Goal: Transaction & Acquisition: Subscribe to service/newsletter

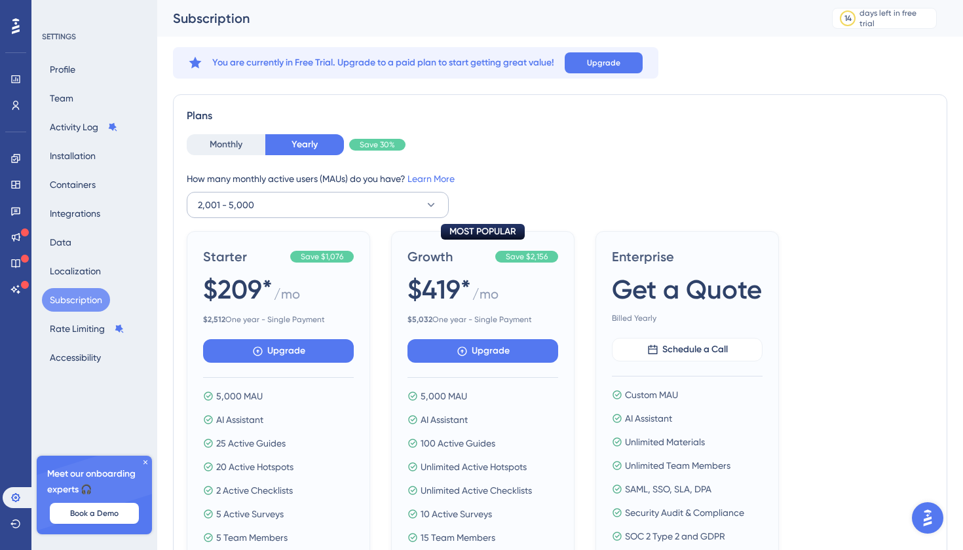
click at [415, 210] on button "2,001 - 5,000" at bounding box center [318, 205] width 262 height 26
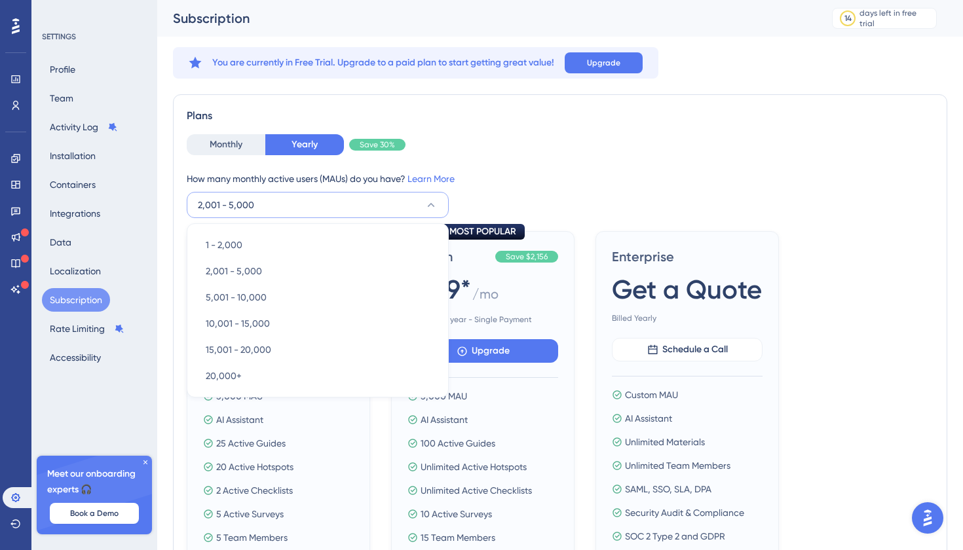
scroll to position [35, 0]
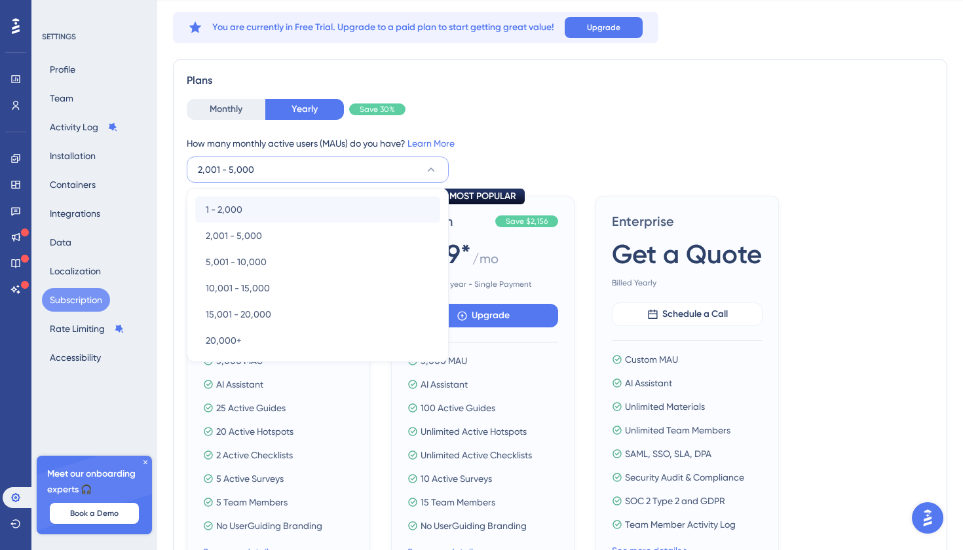
click at [360, 207] on div "1 - 2,000 1 - 2,000" at bounding box center [318, 209] width 224 height 26
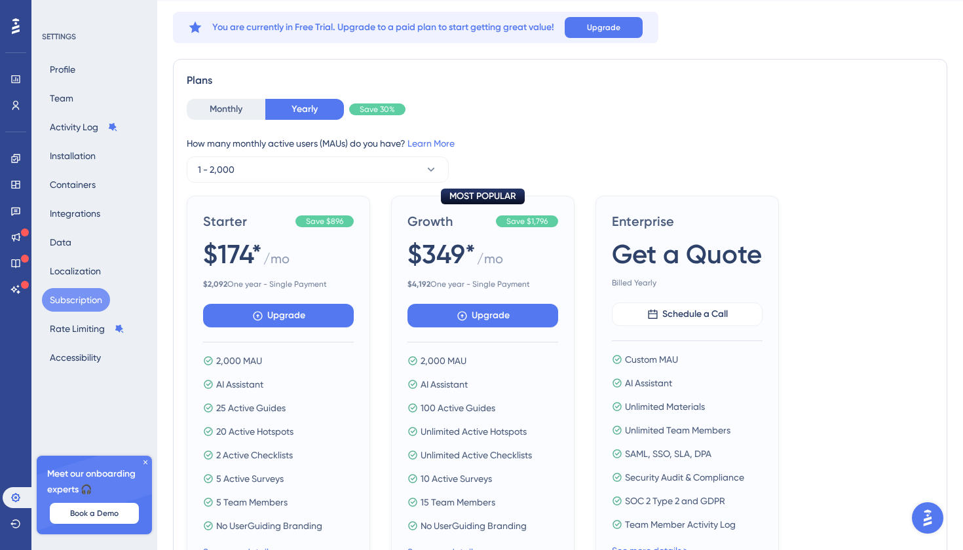
click at [532, 149] on div "How many monthly active users (MAUs) do you have? Learn More" at bounding box center [560, 144] width 747 height 16
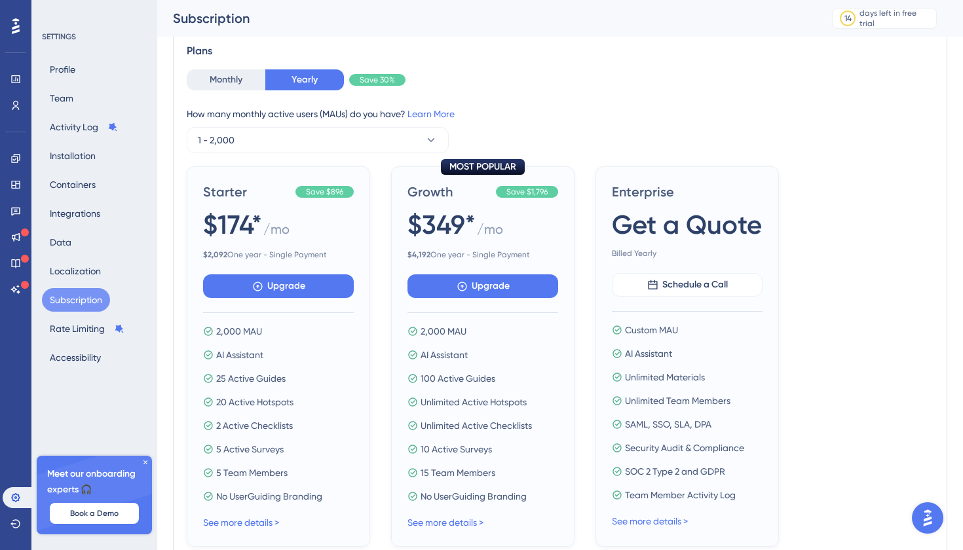
scroll to position [94, 0]
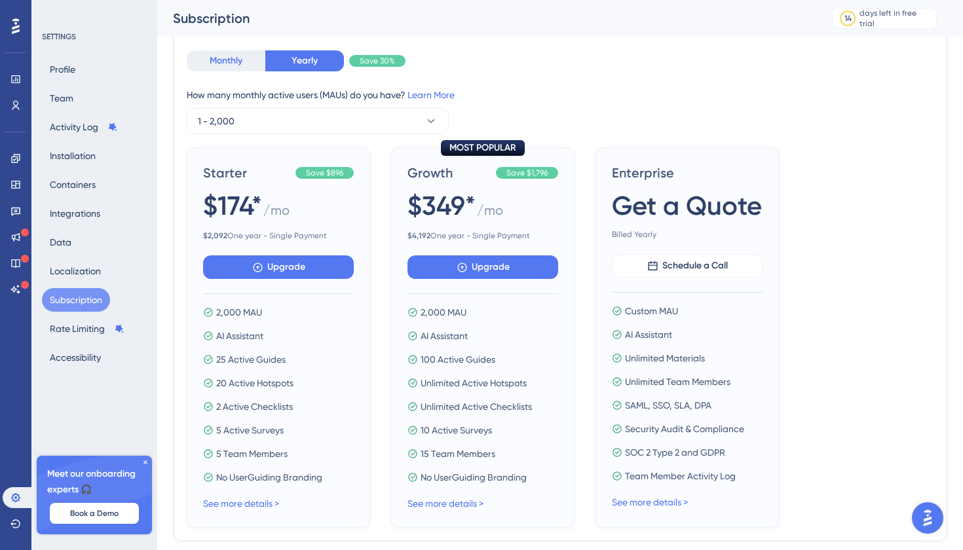
click at [240, 62] on button "Monthly" at bounding box center [226, 60] width 79 height 21
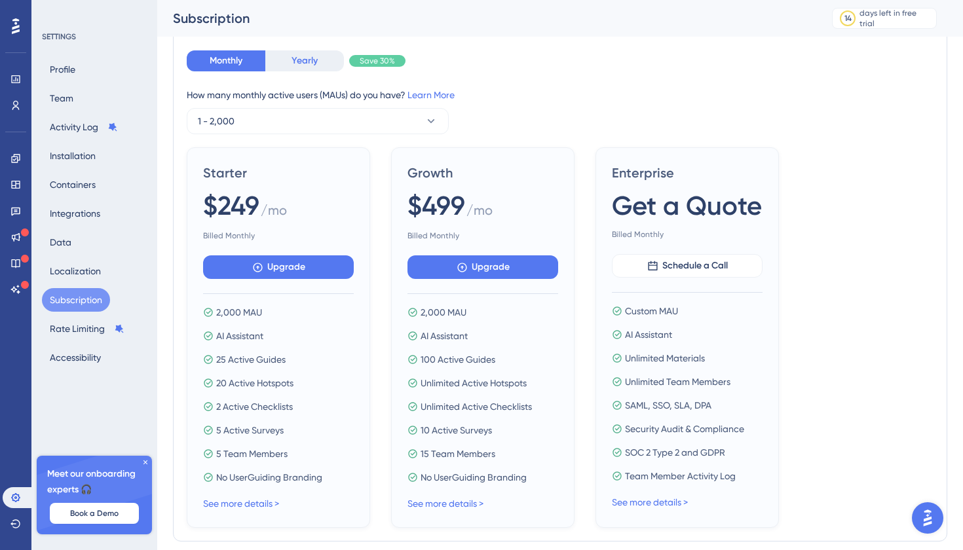
click at [297, 57] on button "Yearly" at bounding box center [304, 60] width 79 height 21
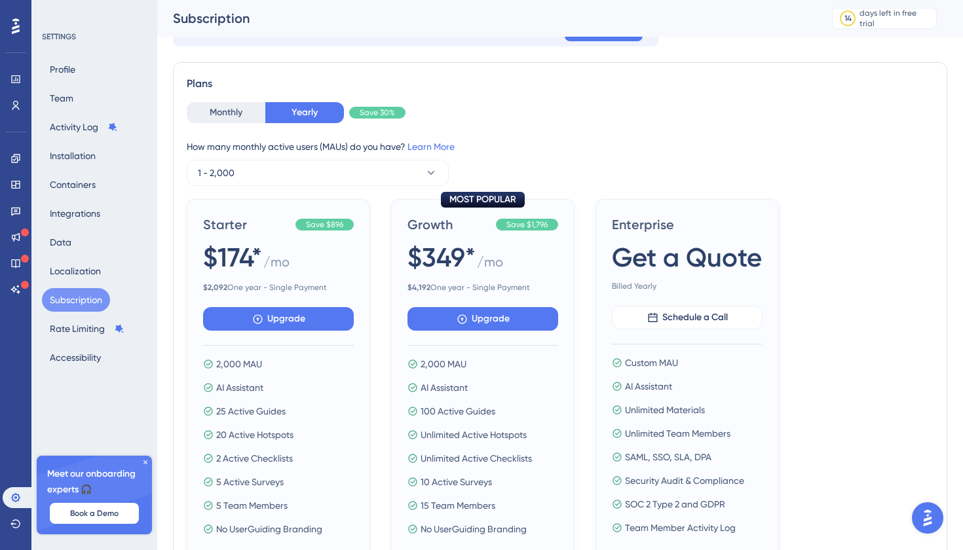
scroll to position [21, 0]
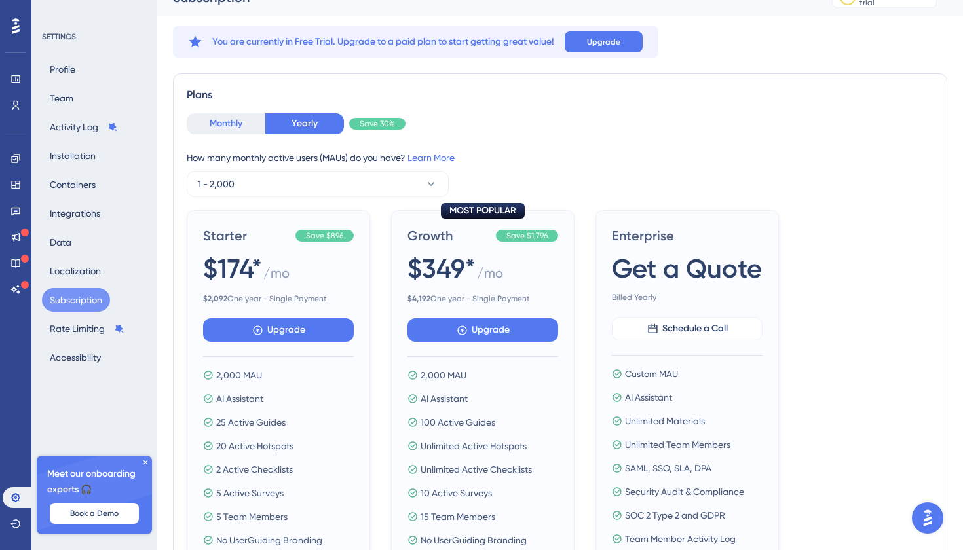
click at [240, 124] on button "Monthly" at bounding box center [226, 123] width 79 height 21
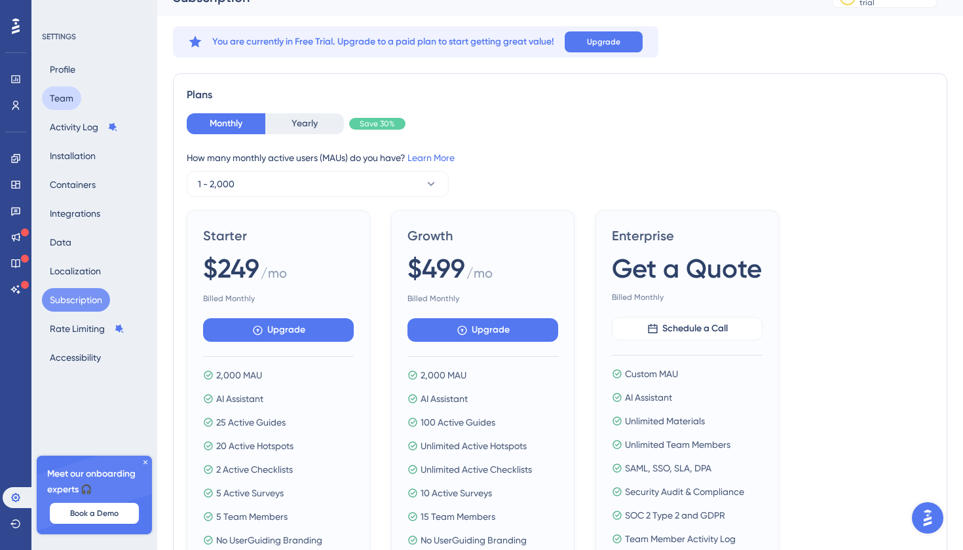
click at [64, 95] on button "Team" at bounding box center [61, 98] width 39 height 24
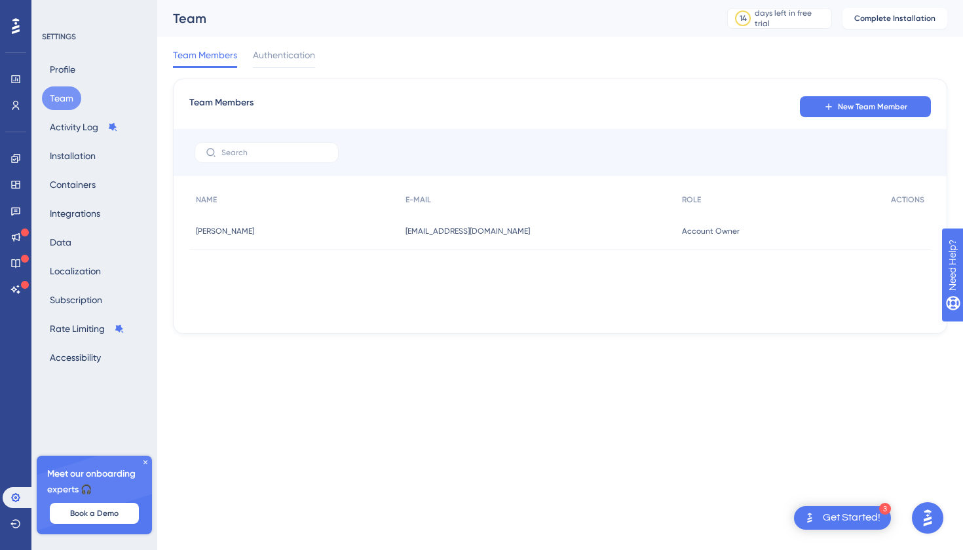
click at [146, 462] on icon at bounding box center [145, 462] width 8 height 8
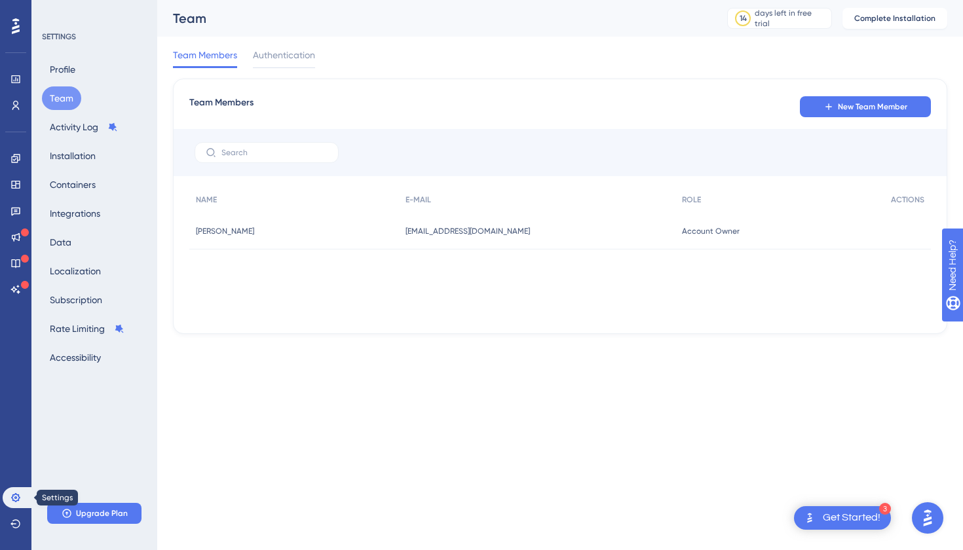
click at [17, 496] on icon at bounding box center [15, 498] width 10 height 10
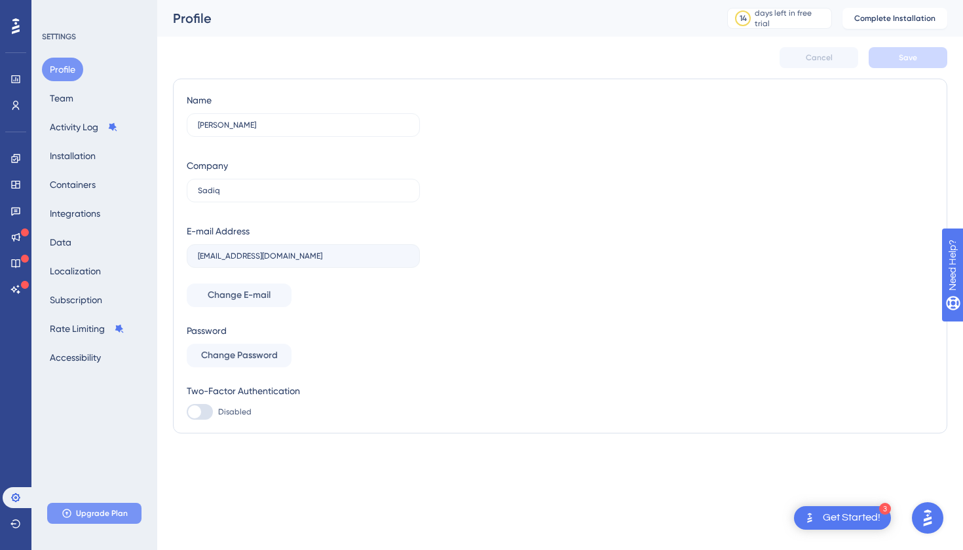
click at [103, 515] on span "Upgrade Plan" at bounding box center [102, 513] width 52 height 10
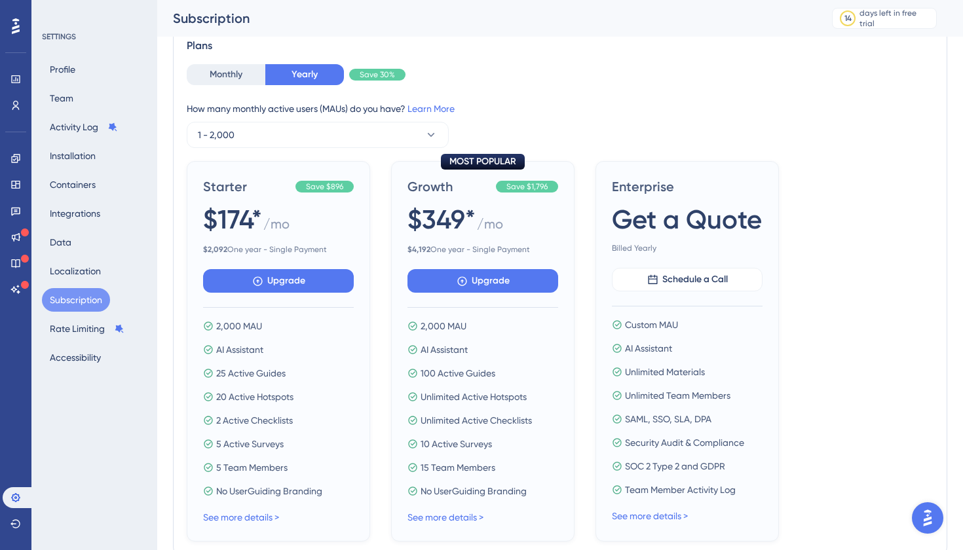
scroll to position [121, 0]
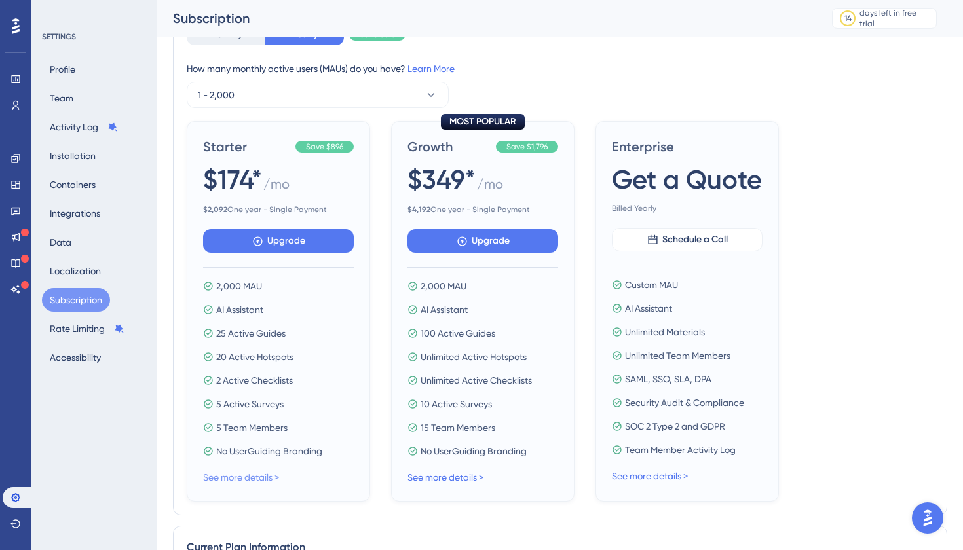
click at [272, 479] on link "See more details >" at bounding box center [241, 477] width 76 height 10
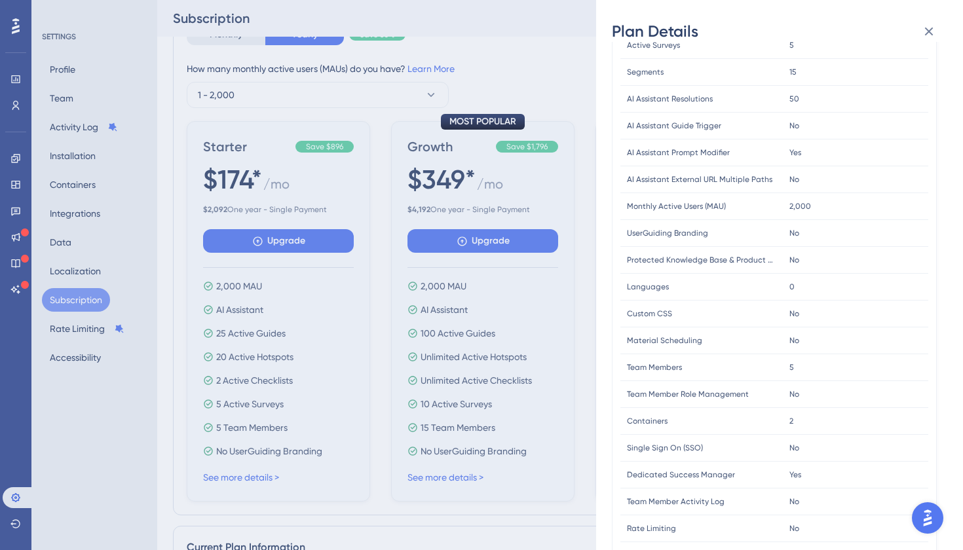
scroll to position [199, 0]
click at [926, 33] on icon at bounding box center [929, 32] width 9 height 9
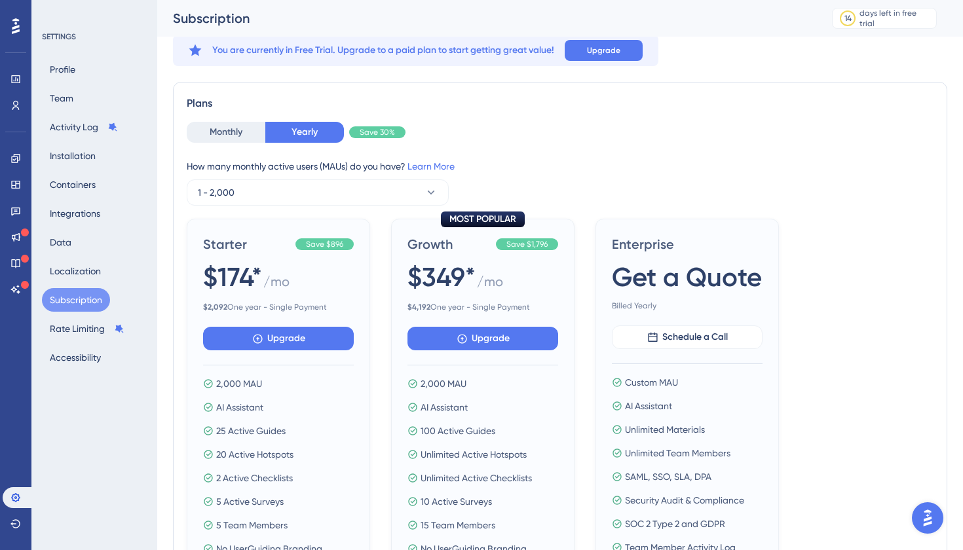
scroll to position [17, 0]
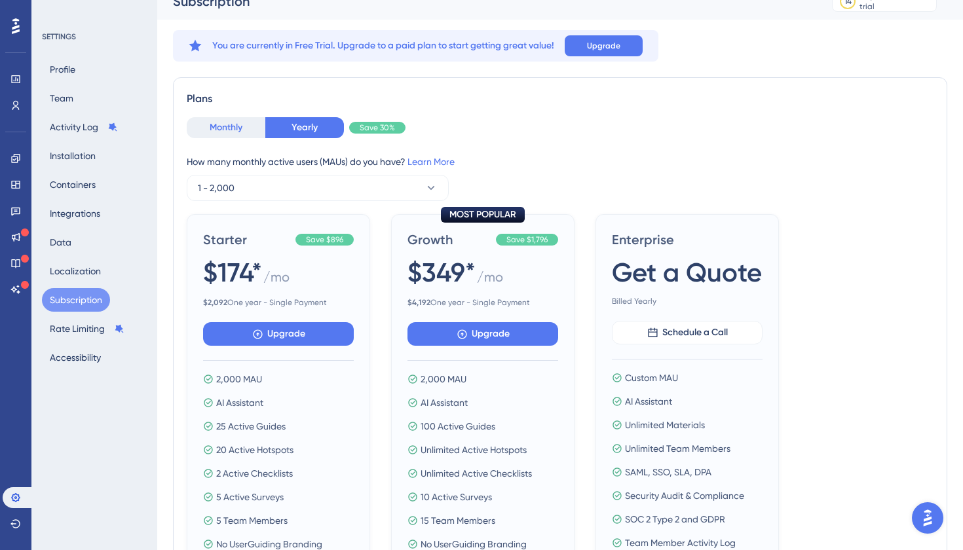
click at [233, 129] on button "Monthly" at bounding box center [226, 127] width 79 height 21
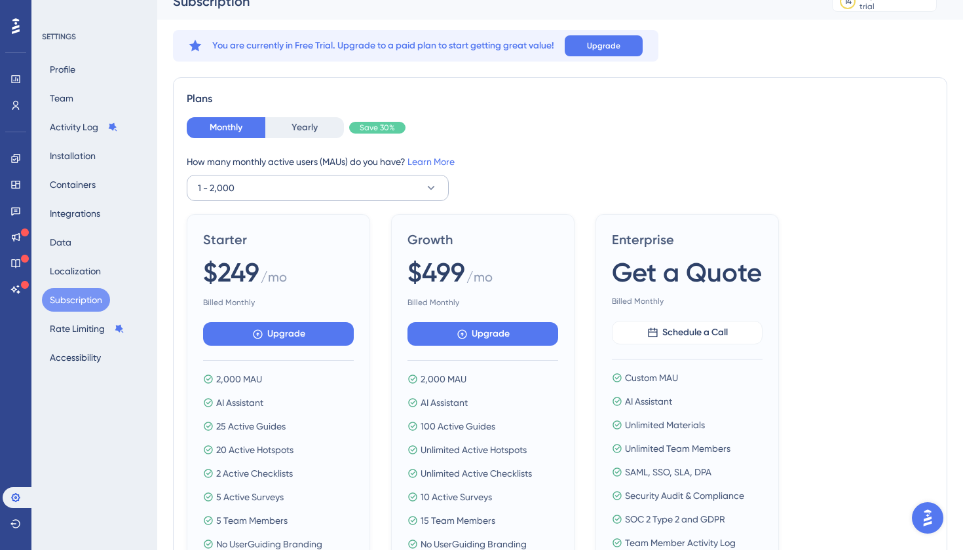
click at [420, 185] on button "1 - 2,000" at bounding box center [318, 188] width 262 height 26
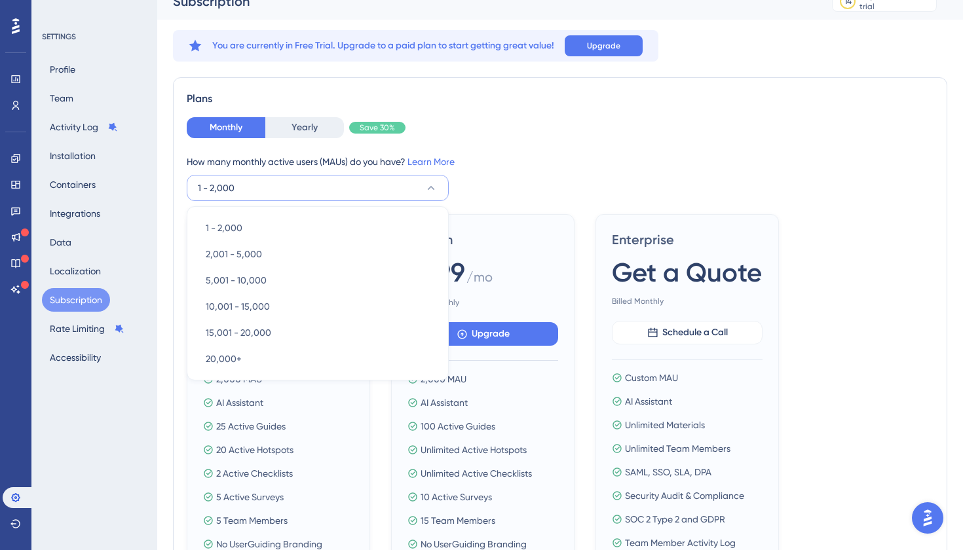
scroll to position [35, 0]
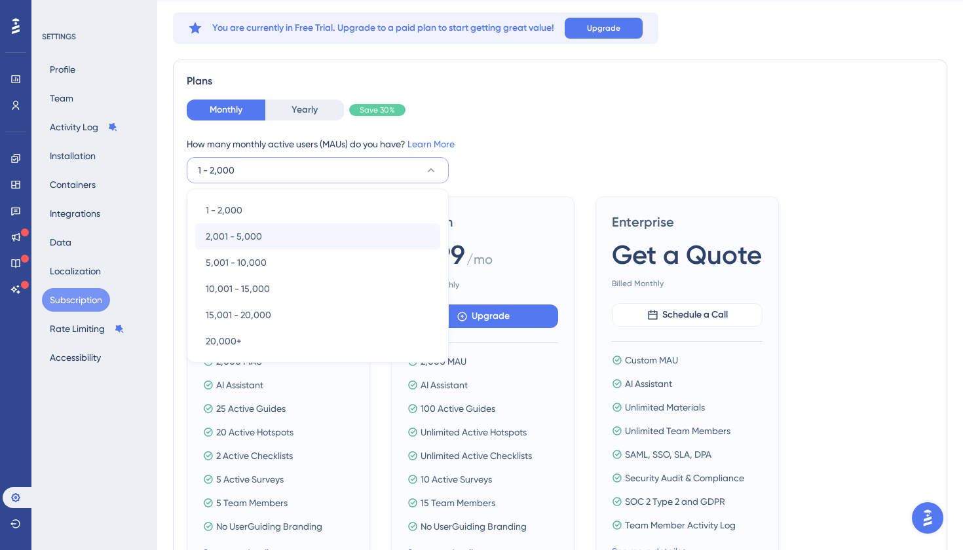
click at [364, 233] on div "2,001 - 5,000 2,001 - 5,000" at bounding box center [318, 236] width 224 height 26
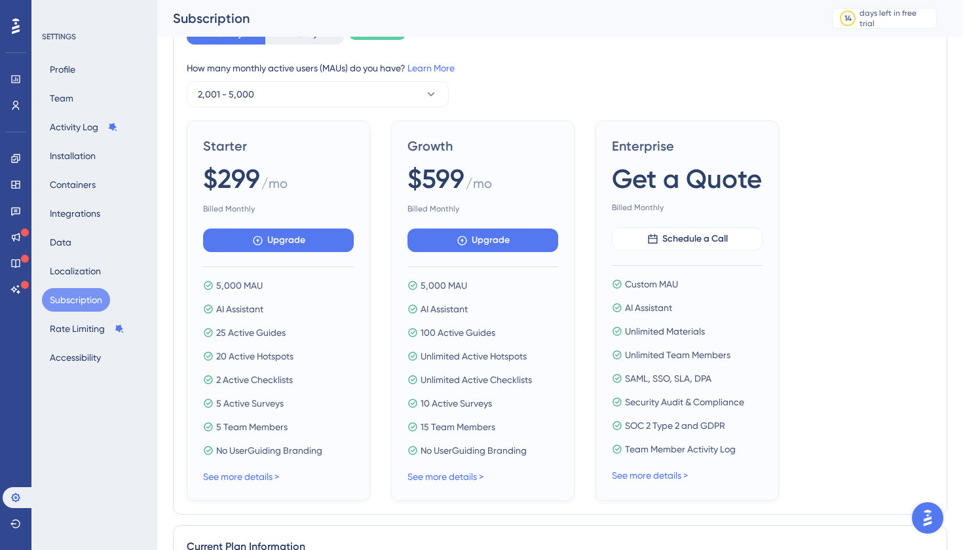
scroll to position [100, 0]
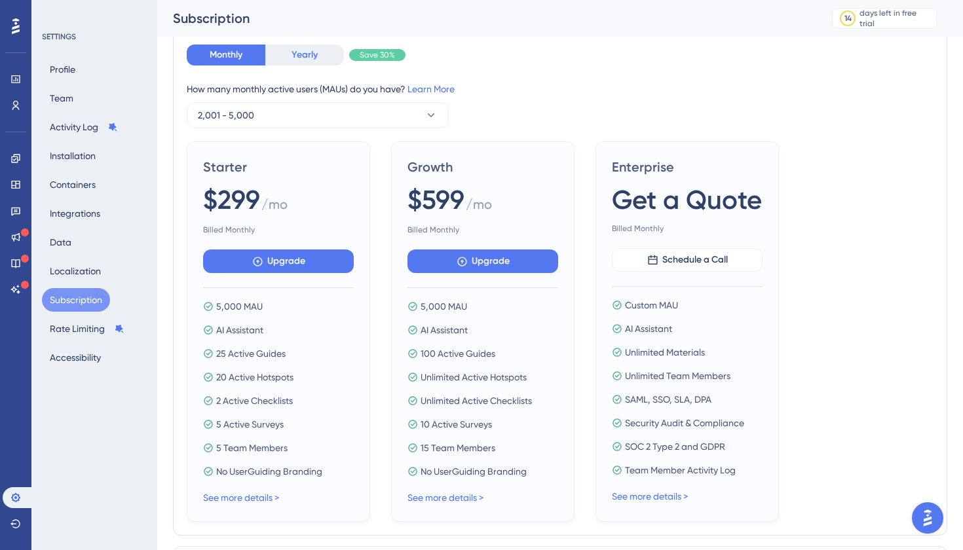
click at [306, 61] on button "Yearly" at bounding box center [304, 55] width 79 height 21
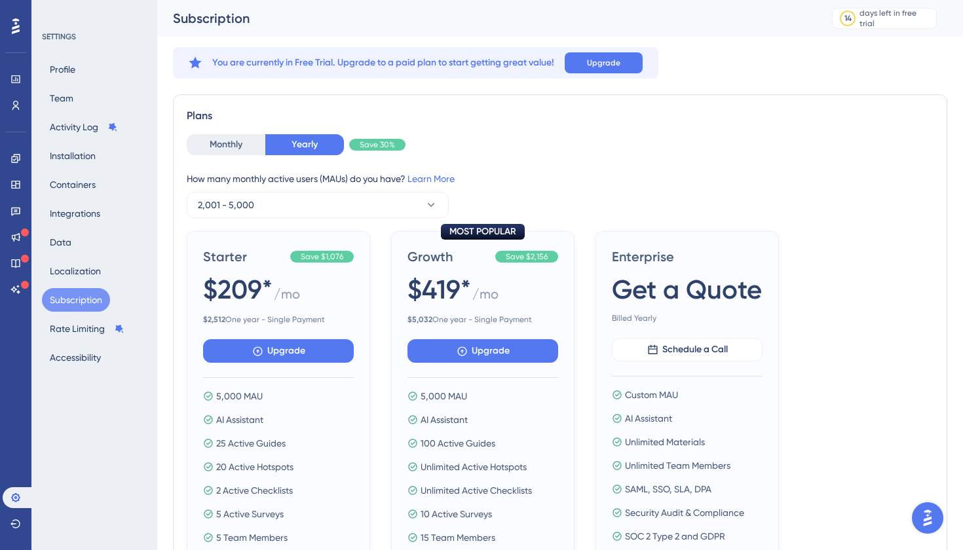
scroll to position [0, 0]
click at [927, 520] on img "Open AI Assistant Launcher" at bounding box center [928, 518] width 24 height 24
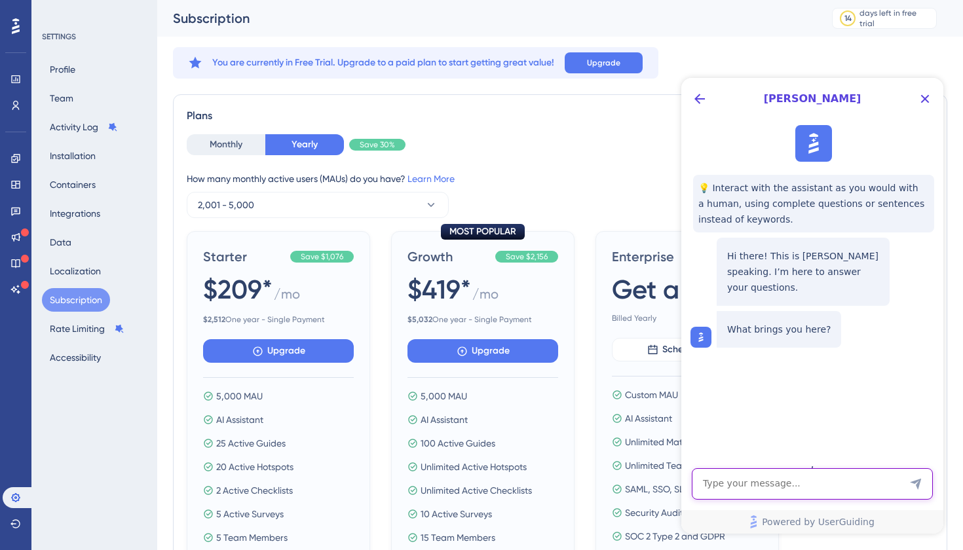
click at [789, 483] on textarea "AI Assistant Text Input" at bounding box center [812, 483] width 241 height 31
type textarea "hi, if i suscribe for yearly plan, and i want to change [DATE] , i can do that ?"
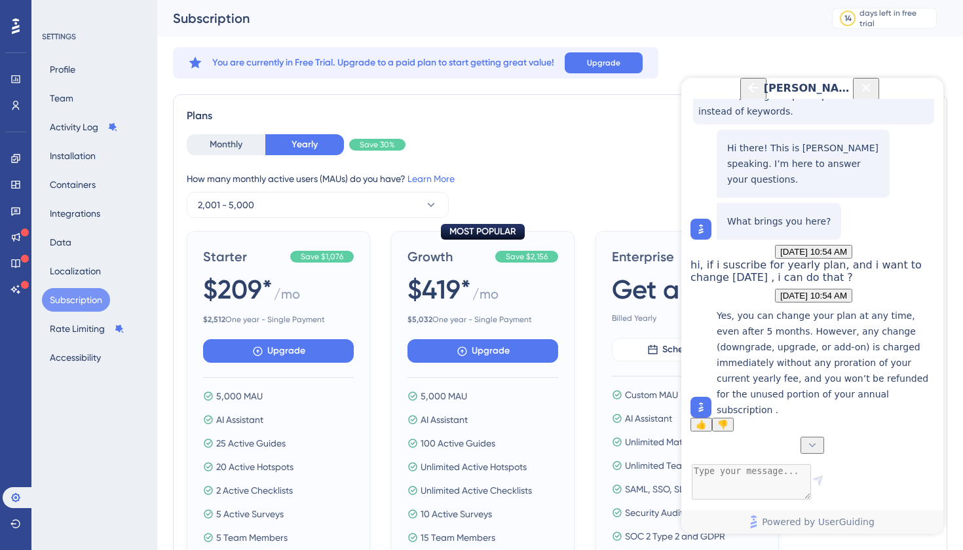
scroll to position [178, 0]
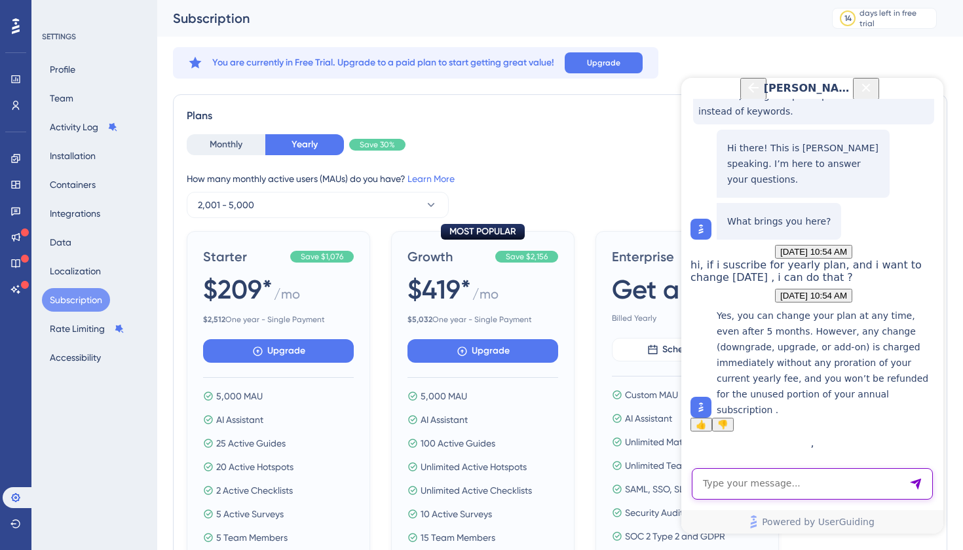
click at [771, 485] on textarea "AI Assistant Text Input" at bounding box center [812, 483] width 241 height 31
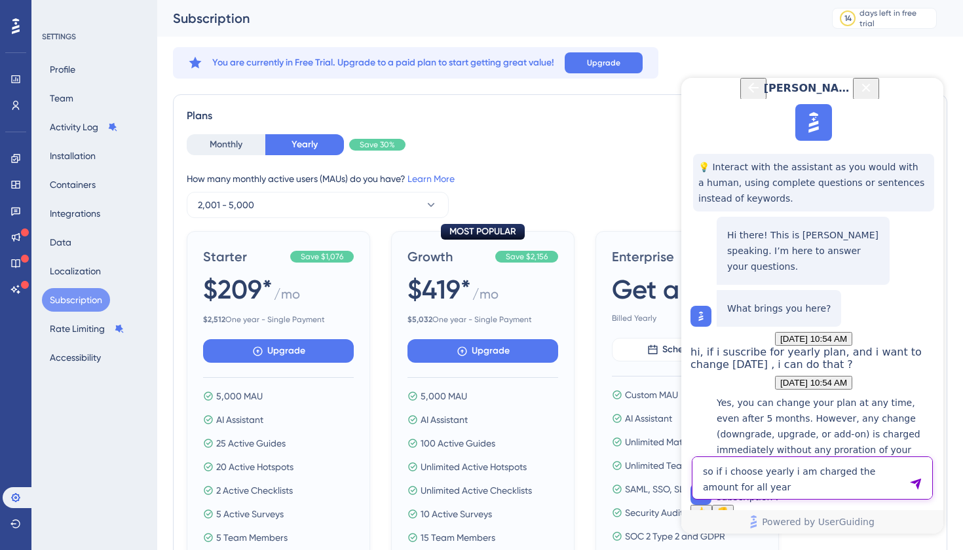
type textarea "so if i choose yearly i am charged the amount for all year ?"
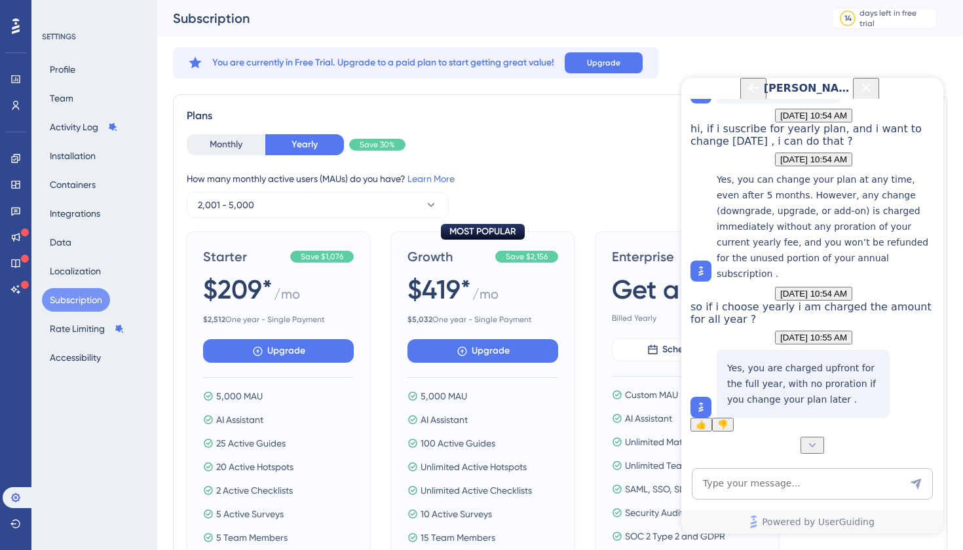
scroll to position [372, 0]
click at [233, 147] on button "Monthly" at bounding box center [226, 144] width 79 height 21
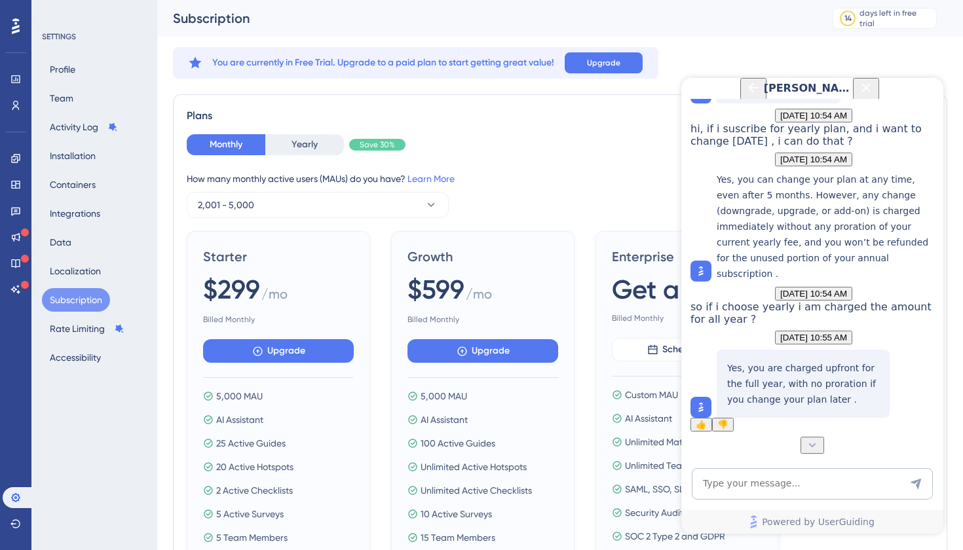
scroll to position [307, 0]
click at [874, 96] on icon "Close Button" at bounding box center [866, 88] width 16 height 16
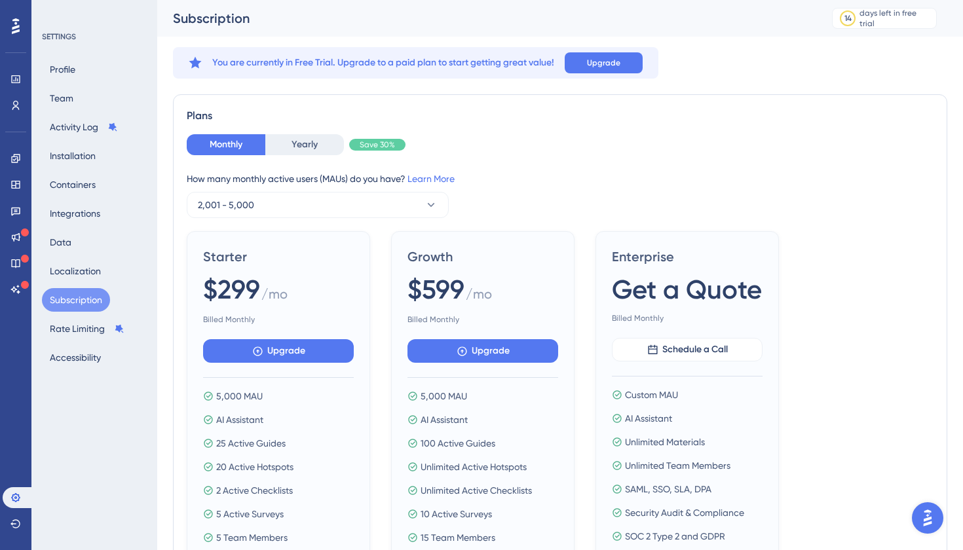
scroll to position [0, 0]
click at [338, 200] on button "2,001 - 5,000" at bounding box center [318, 205] width 262 height 26
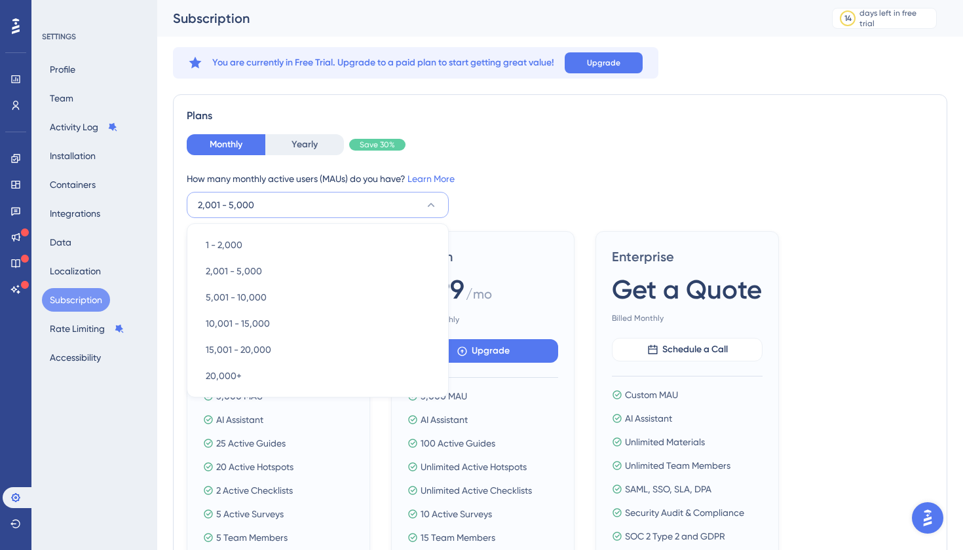
scroll to position [35, 0]
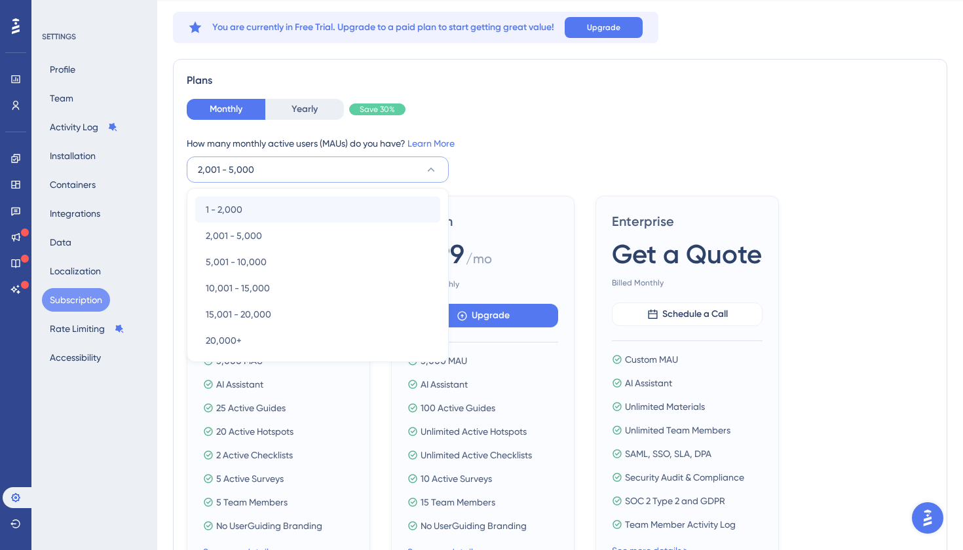
click at [320, 218] on div "1 - 2,000 1 - 2,000" at bounding box center [318, 209] width 224 height 26
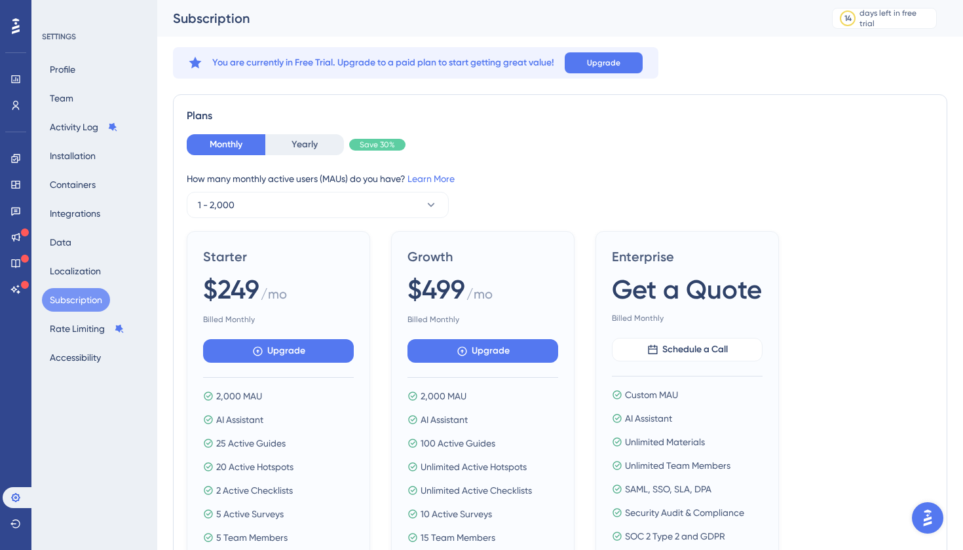
scroll to position [0, 0]
